Goal: Check status: Check status

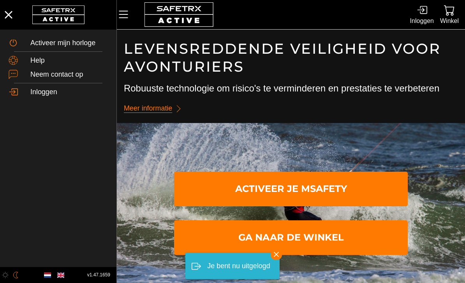
scroll to position [0, 0]
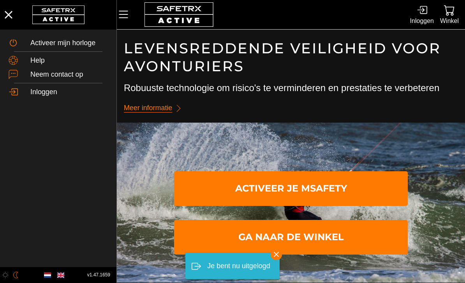
click at [422, 14] on icon at bounding box center [423, 10] width 7 height 8
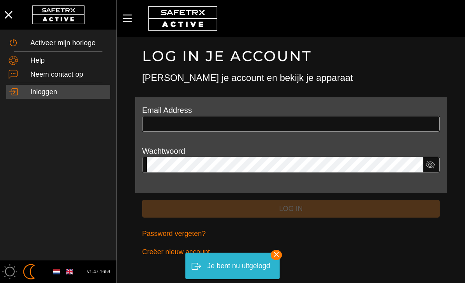
click at [330, 121] on input "text" at bounding box center [291, 124] width 288 height 16
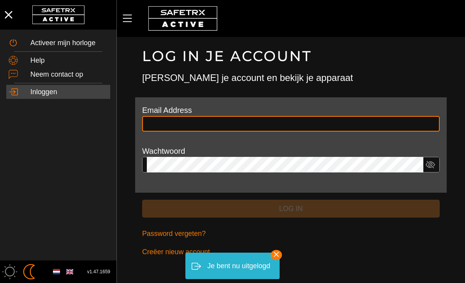
scroll to position [0, 0]
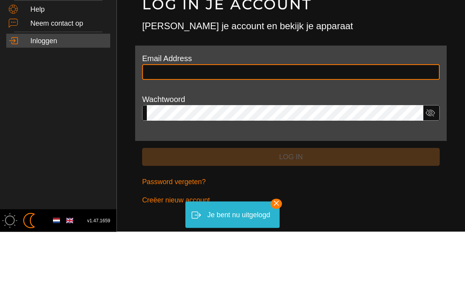
type input "**********"
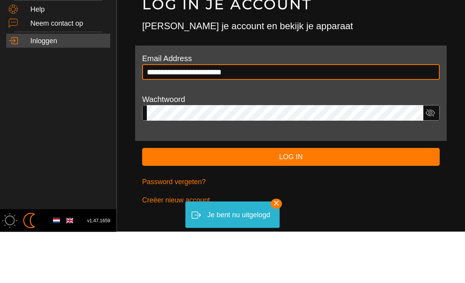
click at [291, 199] on button "Log in" at bounding box center [290, 208] width 297 height 18
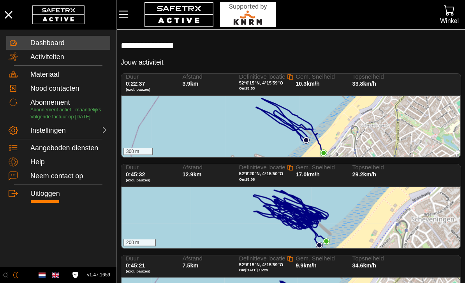
click at [307, 117] on div "300 m" at bounding box center [290, 126] width 339 height 61
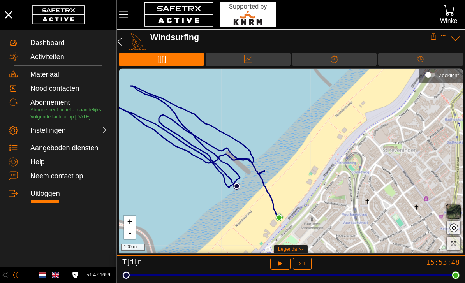
click at [121, 39] on icon "button" at bounding box center [119, 41] width 9 height 9
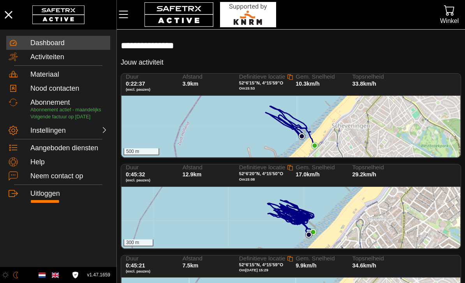
click at [211, 207] on div "300 m" at bounding box center [290, 217] width 339 height 61
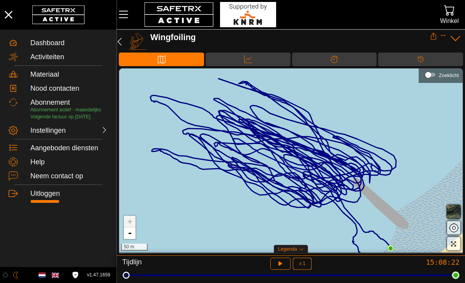
click at [122, 43] on icon "button" at bounding box center [119, 41] width 9 height 9
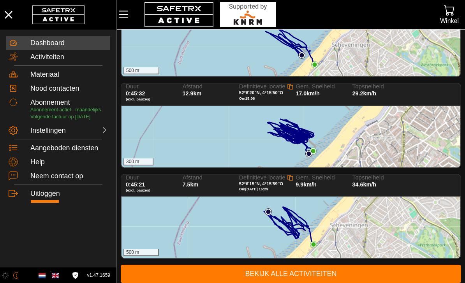
scroll to position [83, 0]
